Goal: Download file/media

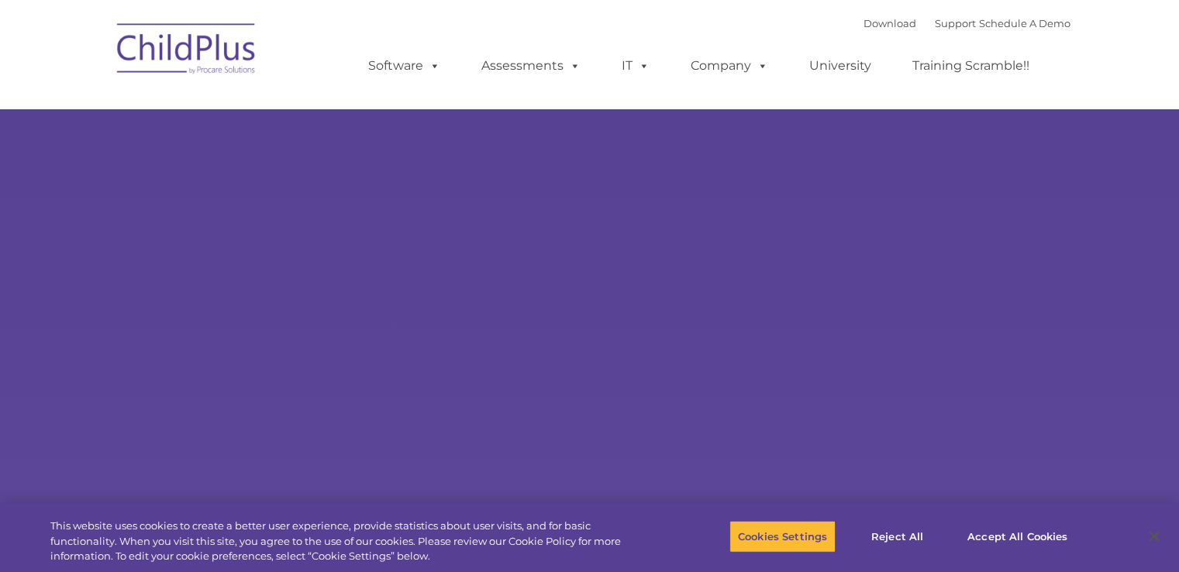
select select "MEDIUM"
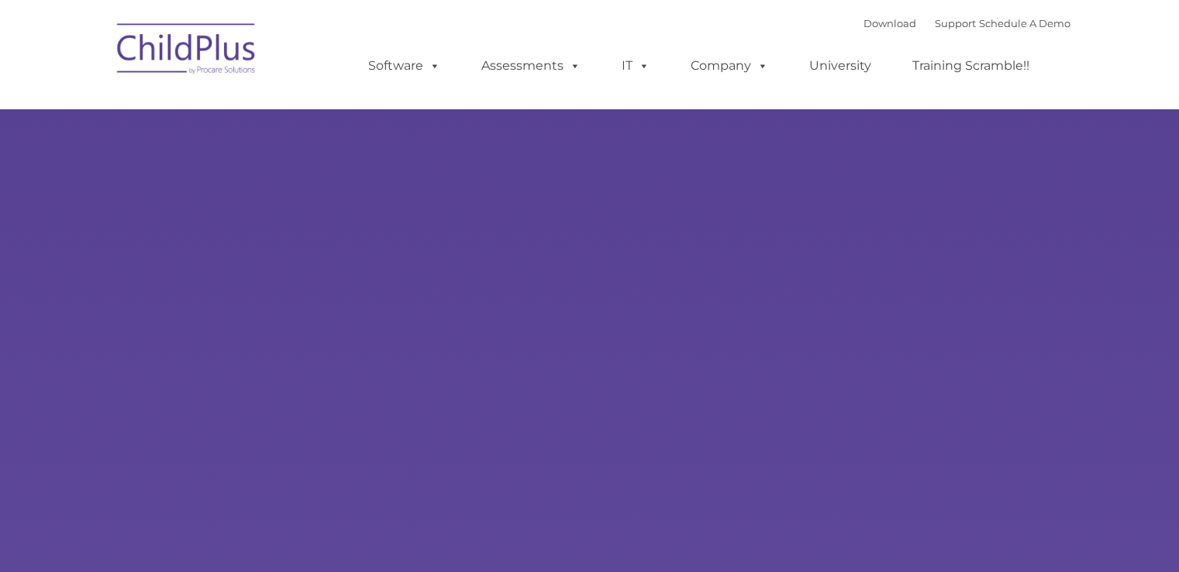
type input ""
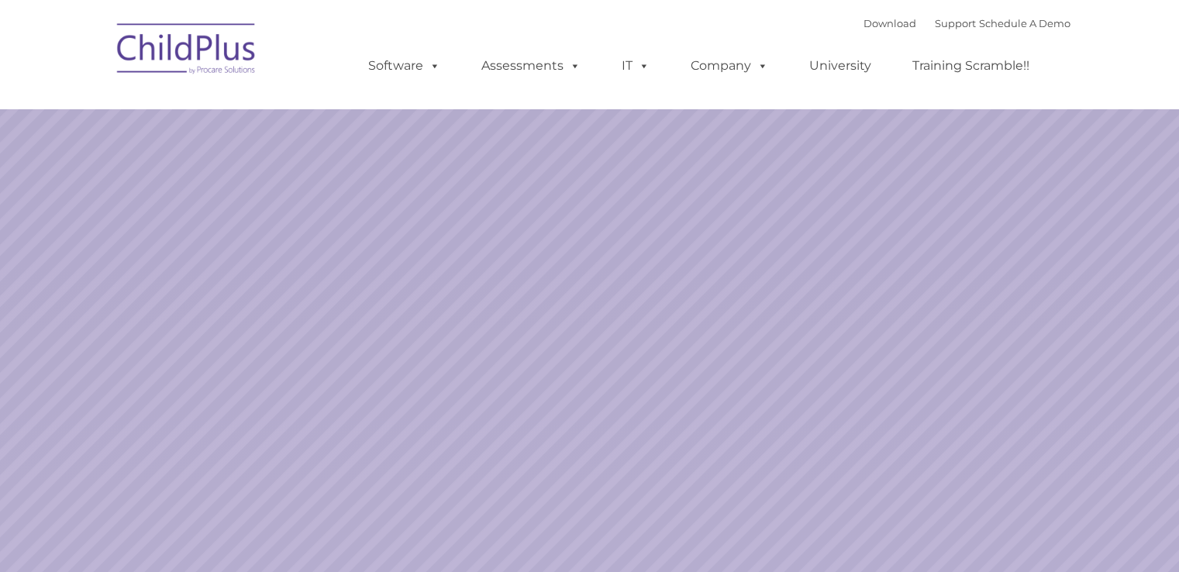
select select "MEDIUM"
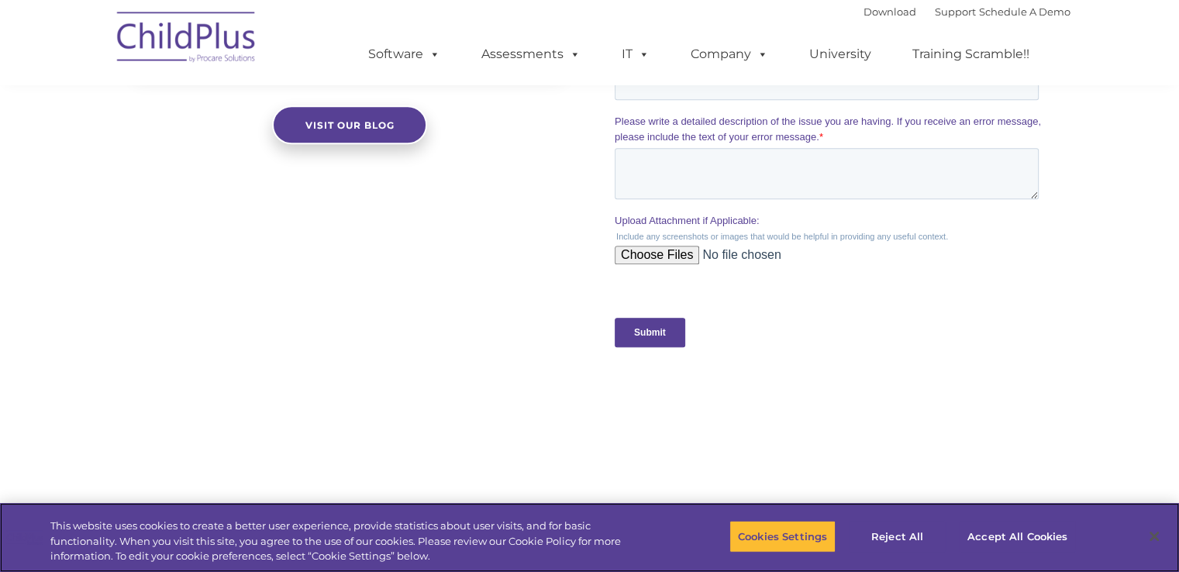
scroll to position [1711, 0]
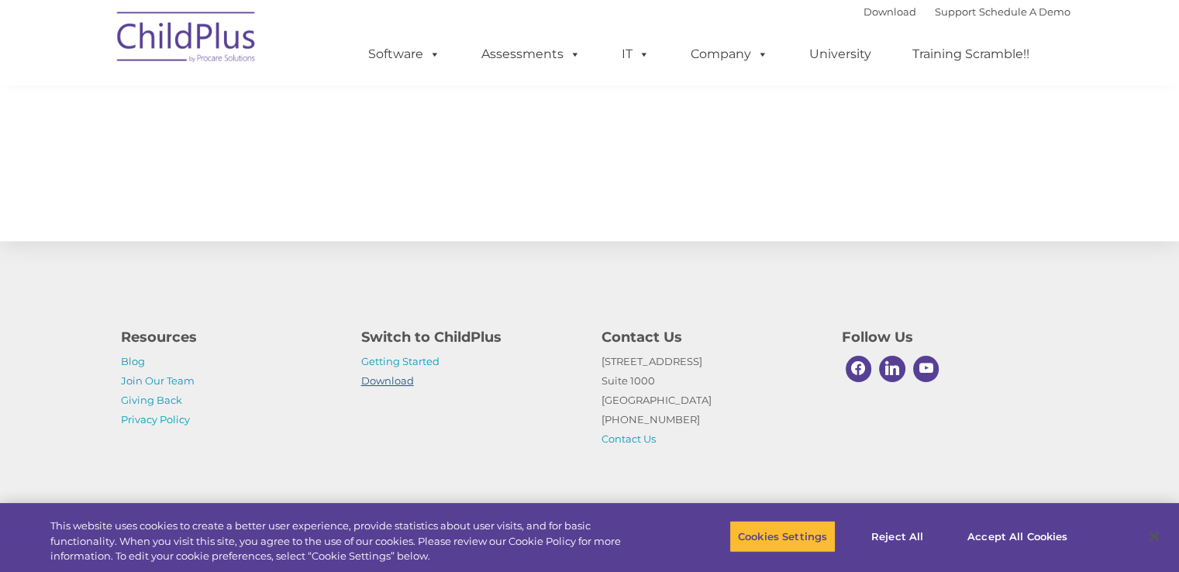
click at [387, 381] on link "Download" at bounding box center [387, 380] width 53 height 12
